Goal: Communication & Community: Answer question/provide support

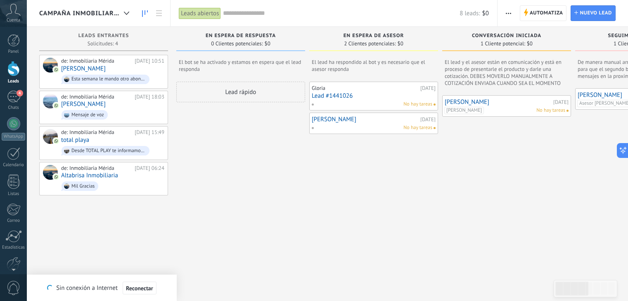
click at [5, 96] on link "4 Chats" at bounding box center [13, 101] width 27 height 20
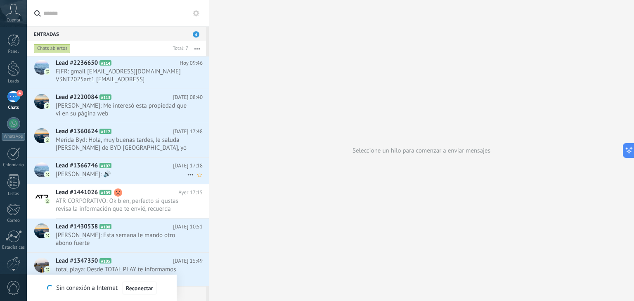
scroll to position [2, 0]
click at [144, 287] on span "Reconectar" at bounding box center [139, 289] width 27 height 6
click at [99, 200] on span "ATR CORPORATIVO: Ok bien, perfecto si gustas revisa la información que te envié…" at bounding box center [121, 205] width 131 height 16
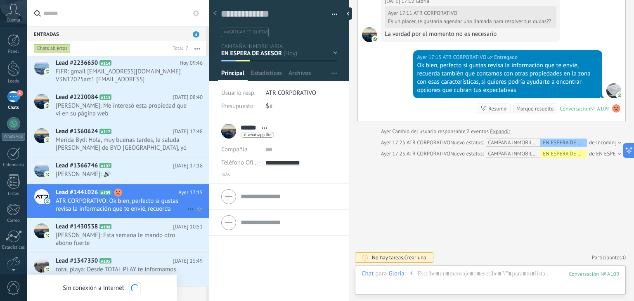
scroll to position [2, 0]
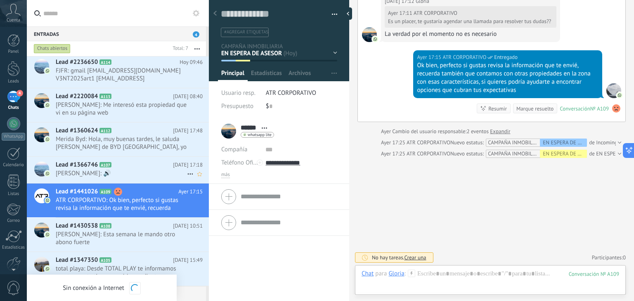
click at [120, 166] on icon at bounding box center [118, 165] width 8 height 8
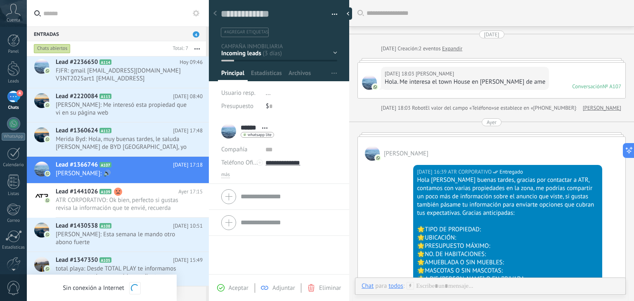
scroll to position [373, 0]
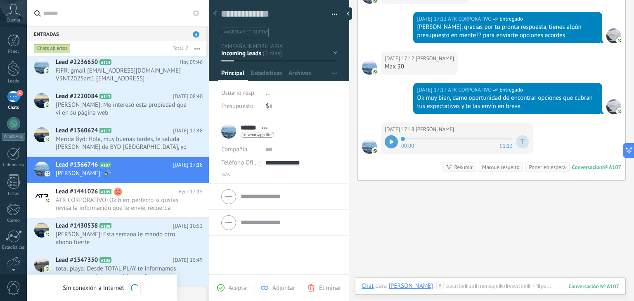
click at [386, 139] on div at bounding box center [391, 141] width 13 height 13
drag, startPoint x: 408, startPoint y: 138, endPoint x: 398, endPoint y: 138, distance: 9.5
click at [398, 138] on div "00:00 01:12" at bounding box center [457, 142] width 145 height 17
click at [391, 144] on div at bounding box center [391, 141] width 13 height 13
click at [394, 139] on div at bounding box center [391, 141] width 13 height 13
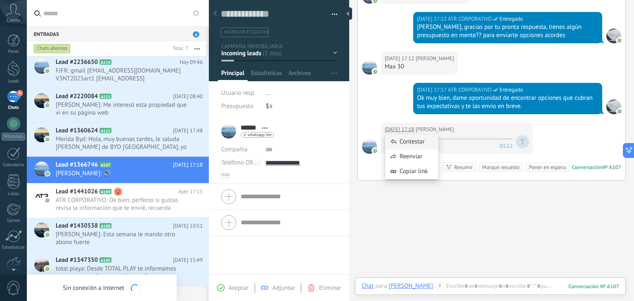
click at [396, 140] on icon at bounding box center [393, 142] width 7 height 7
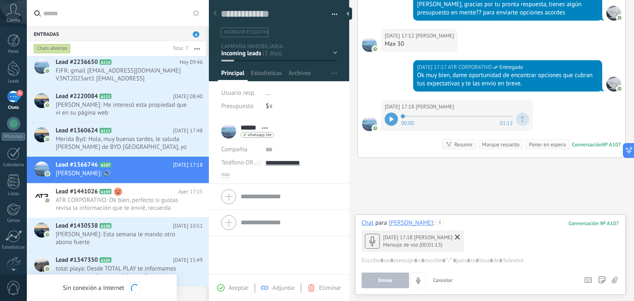
click at [444, 280] on span "Cancelar" at bounding box center [443, 280] width 20 height 7
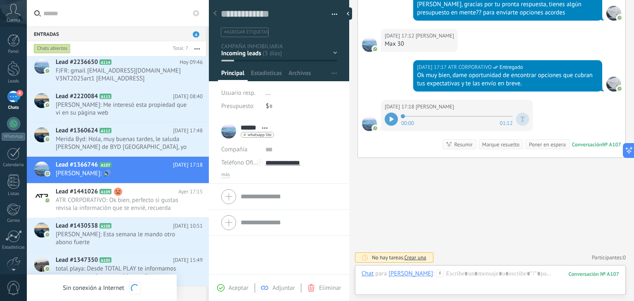
click at [391, 117] on icon at bounding box center [392, 119] width 4 height 5
click at [389, 121] on div at bounding box center [391, 119] width 13 height 13
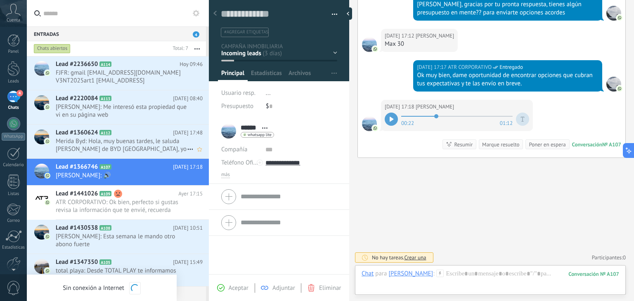
click at [123, 142] on span "Merida Byd: Hola, muy buenas tardes, le saluda [PERSON_NAME] de BYD [GEOGRAPHIC…" at bounding box center [121, 145] width 131 height 16
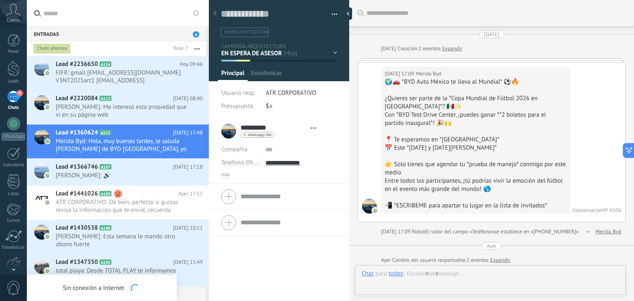
scroll to position [311, 0]
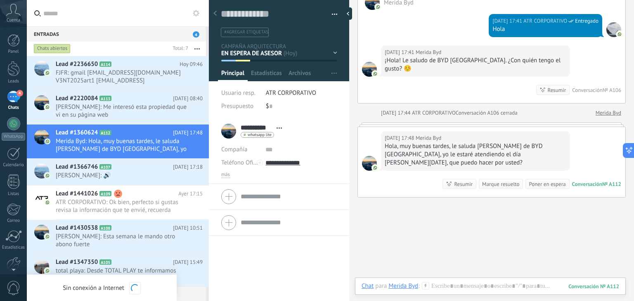
click at [509, 180] on div "Marque resuelto" at bounding box center [500, 184] width 37 height 8
click at [158, 204] on span "ATR CORPORATIVO: Ok bien, perfecto si gustas revisa la información que te envié…" at bounding box center [121, 207] width 131 height 16
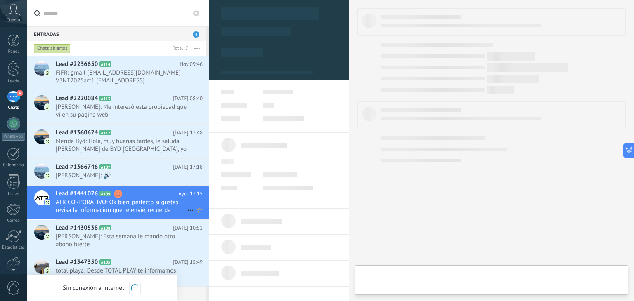
type textarea "**********"
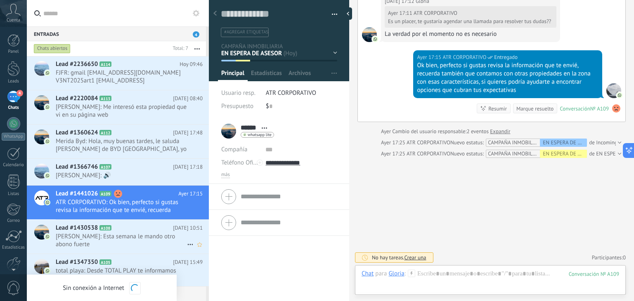
scroll to position [2, 0]
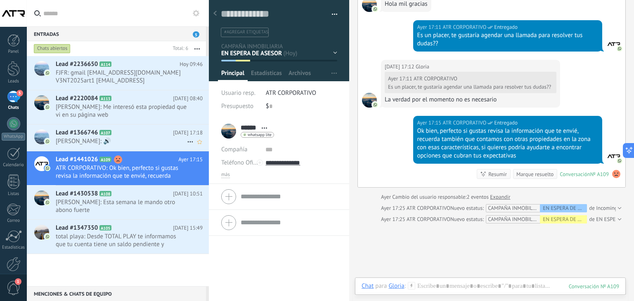
click at [148, 134] on h2 "Lead #1366746 A107" at bounding box center [114, 133] width 117 height 8
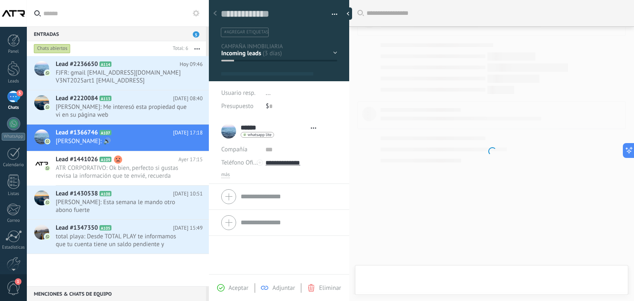
type textarea "**********"
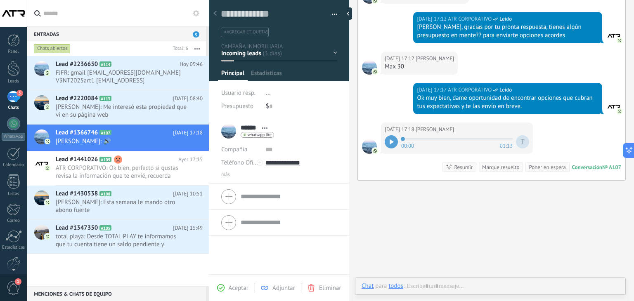
scroll to position [12, 0]
click at [17, 286] on span "1" at bounding box center [14, 288] width 14 height 14
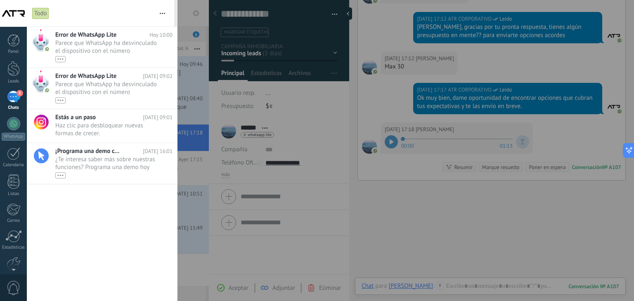
click at [375, 234] on div at bounding box center [317, 150] width 634 height 301
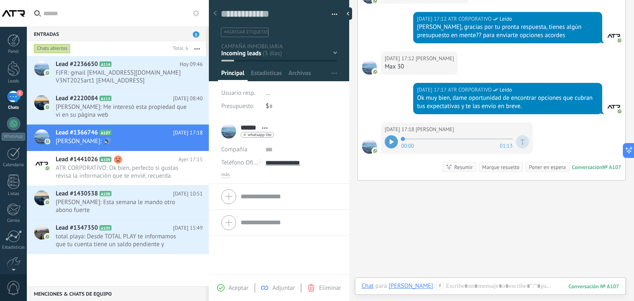
click at [101, 273] on div "Lead #2236650 A114 Hoy 09:46 FJFR: gmail asesoratr01@gmail.com V3NT2025art1 ven…" at bounding box center [118, 171] width 182 height 230
